Goal: Transaction & Acquisition: Download file/media

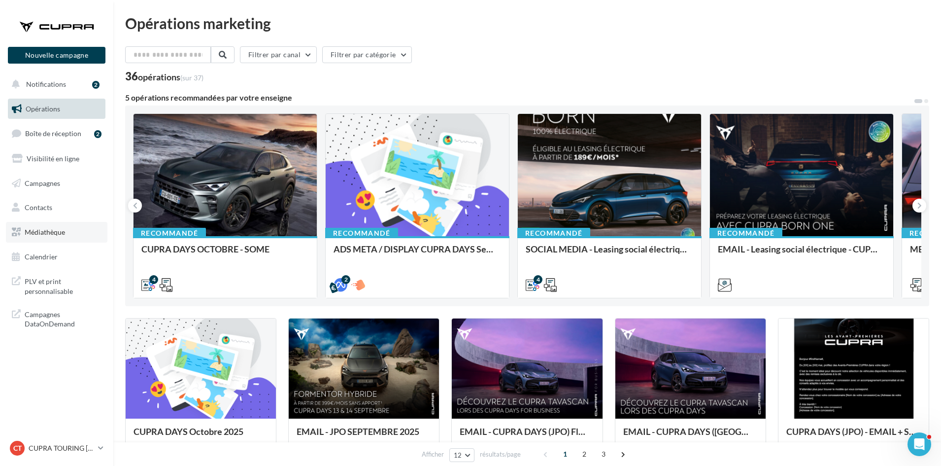
click at [65, 225] on link "Médiathèque" at bounding box center [57, 232] width 102 height 21
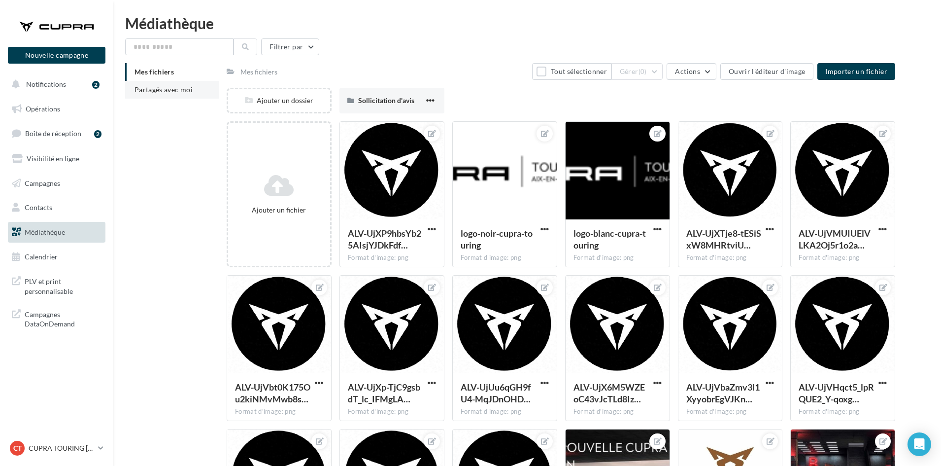
click at [153, 90] on span "Partagés avec moi" at bounding box center [164, 89] width 58 height 8
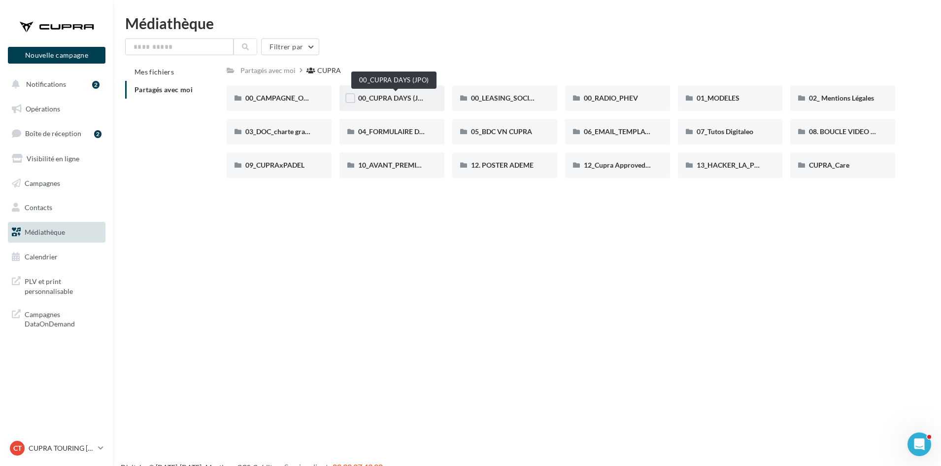
click at [401, 99] on span "00_CUPRA DAYS (JPO)" at bounding box center [393, 98] width 71 height 8
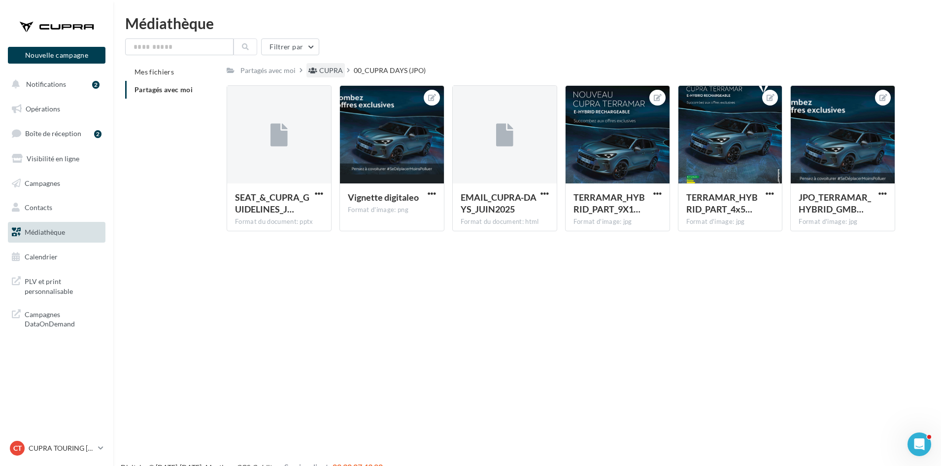
click at [334, 72] on div "CUPRA" at bounding box center [331, 71] width 24 height 10
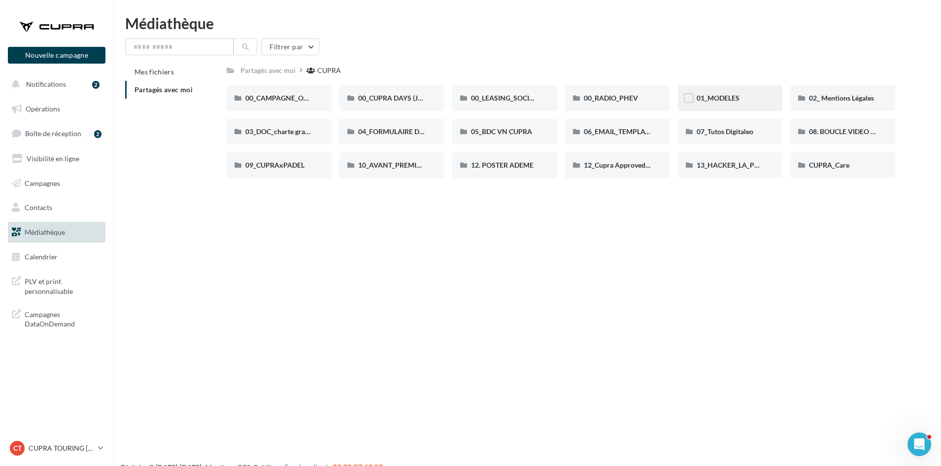
click at [753, 100] on div "01_MODELES" at bounding box center [731, 98] width 68 height 10
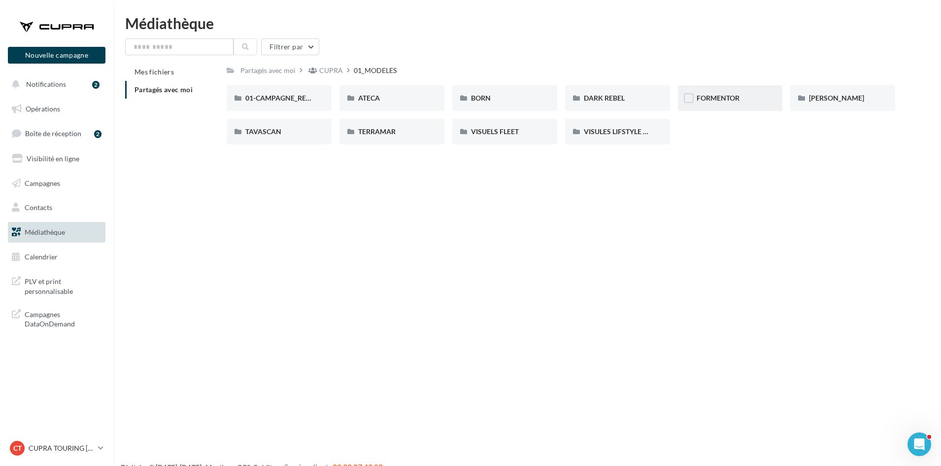
click at [758, 104] on div "FORMENTOR" at bounding box center [730, 98] width 105 height 26
click at [288, 104] on div "01-IMAGES" at bounding box center [279, 98] width 105 height 26
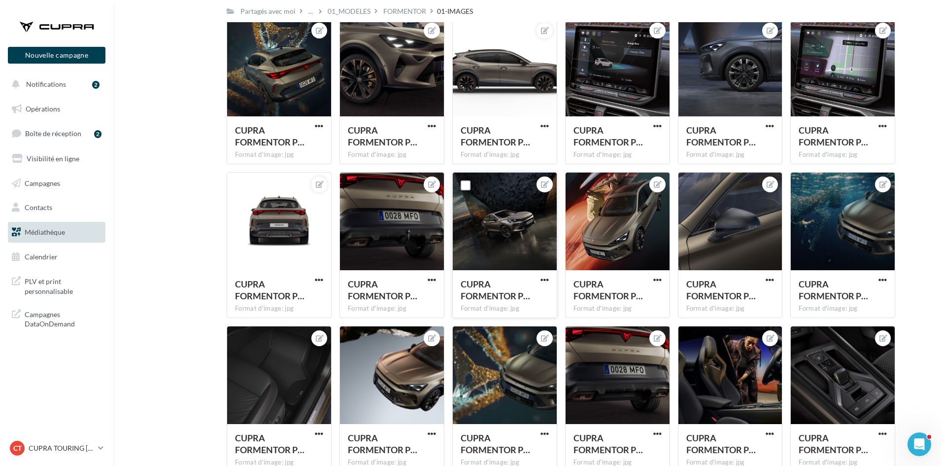
scroll to position [690, 0]
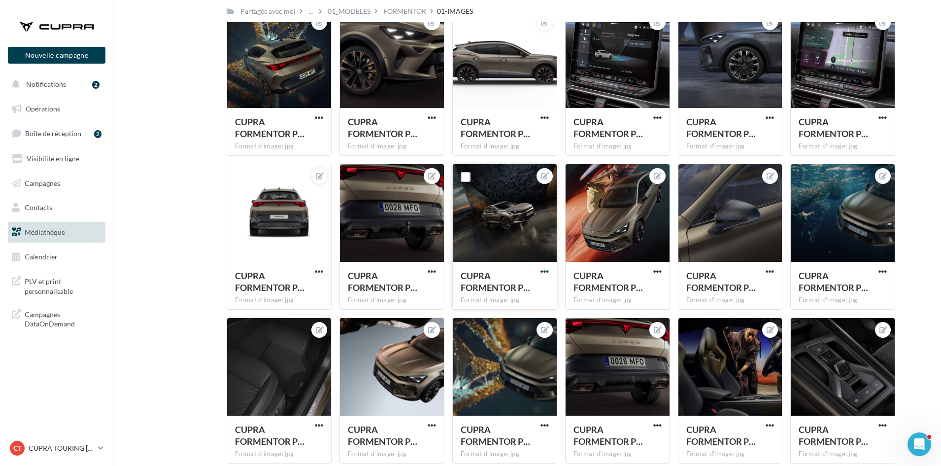
click at [545, 268] on span "button" at bounding box center [545, 271] width 8 height 8
click at [509, 316] on button "Télécharger" at bounding box center [499, 317] width 104 height 26
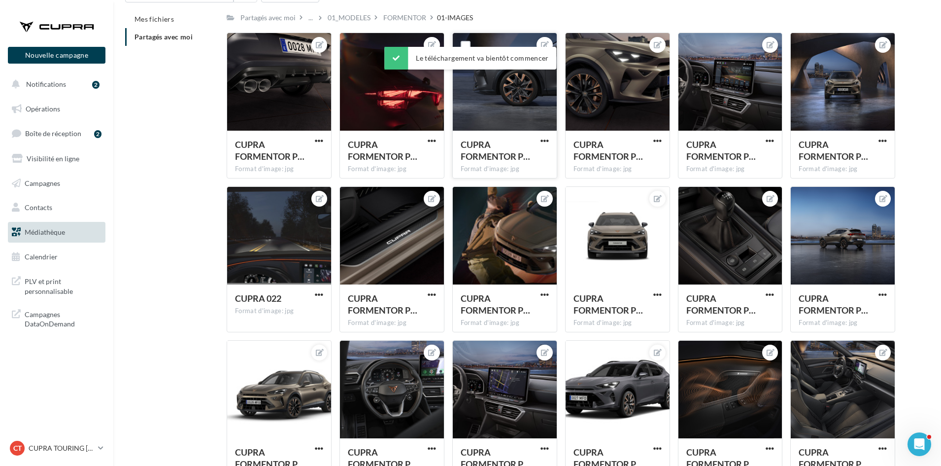
scroll to position [0, 0]
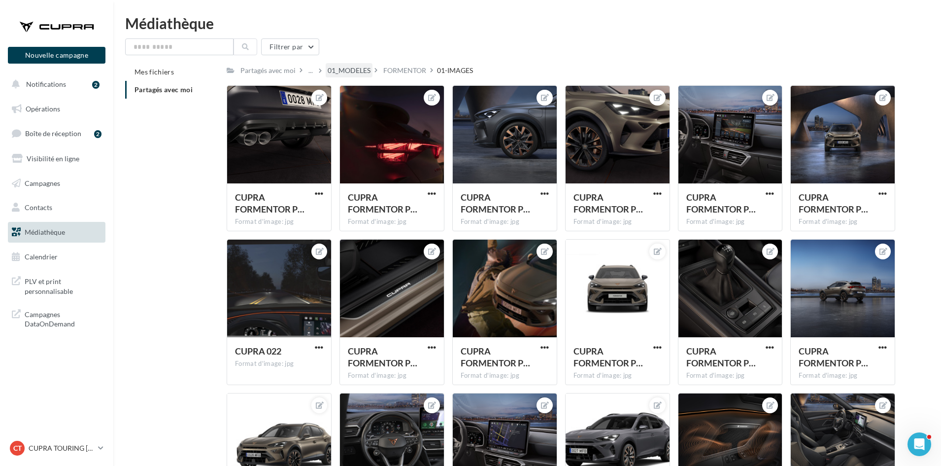
click at [361, 73] on div "01_MODELES" at bounding box center [349, 71] width 43 height 10
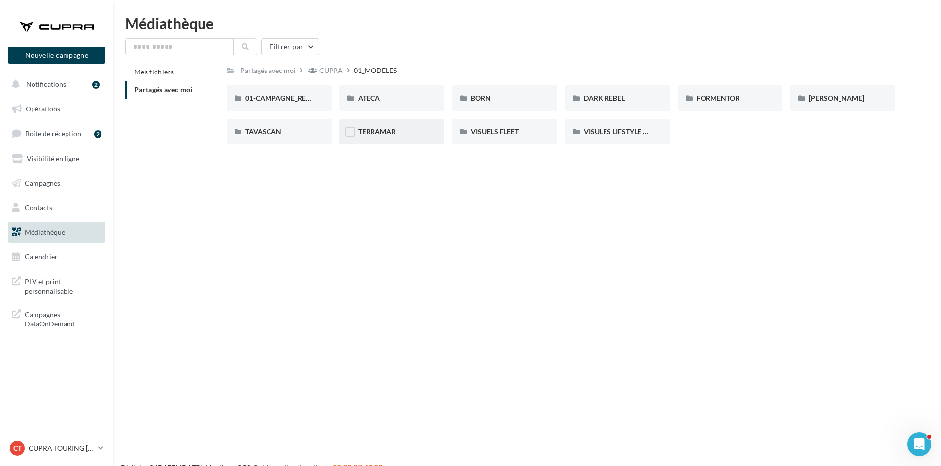
click at [375, 127] on div "TERRAMAR" at bounding box center [392, 132] width 68 height 10
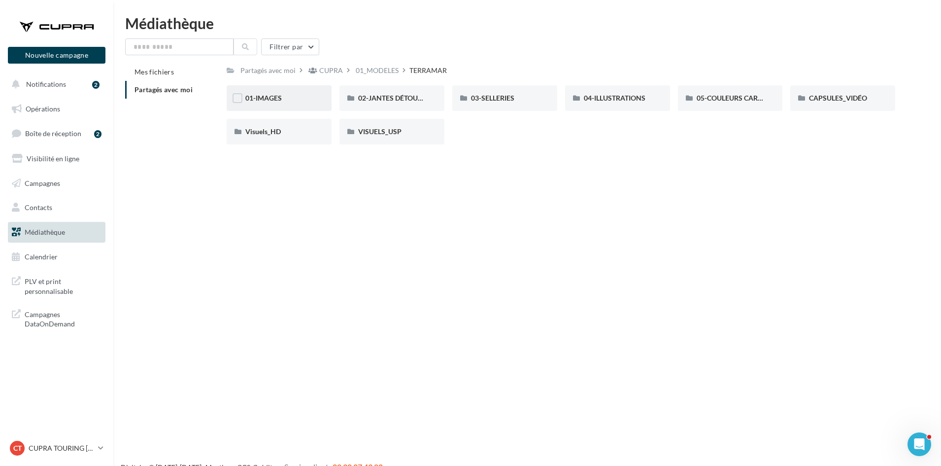
click at [296, 101] on div "01-IMAGES" at bounding box center [279, 98] width 68 height 10
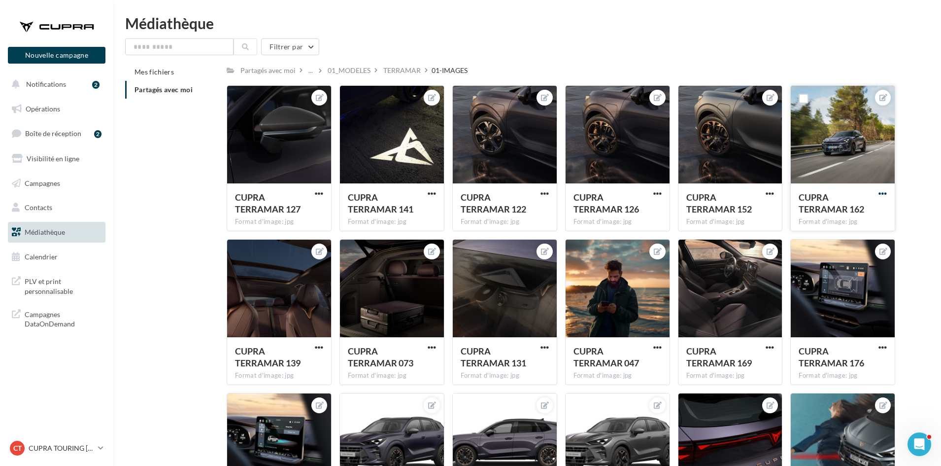
click at [881, 193] on span "button" at bounding box center [883, 193] width 8 height 8
click at [843, 234] on button "Télécharger" at bounding box center [837, 239] width 104 height 26
click at [57, 443] on div "CT CUPRA TOURING AIX cupra_aixenprovence" at bounding box center [52, 448] width 84 height 15
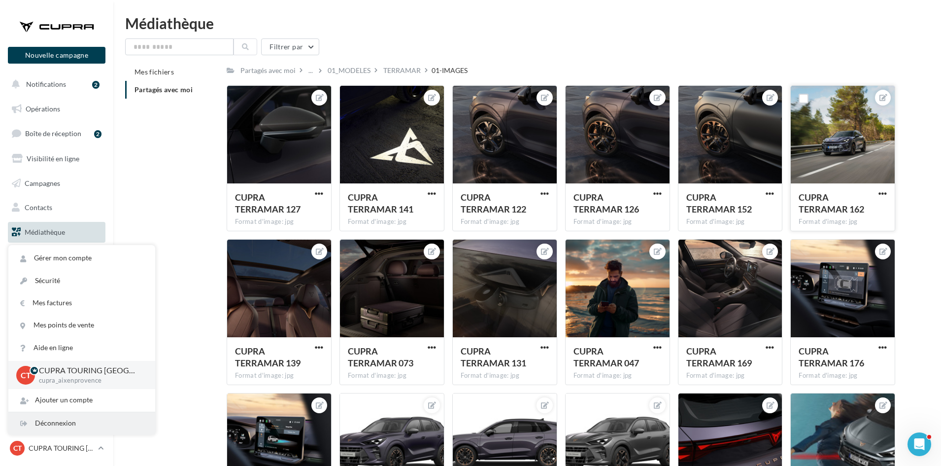
click at [59, 423] on div "Déconnexion" at bounding box center [81, 423] width 147 height 22
